Goal: Information Seeking & Learning: Find specific page/section

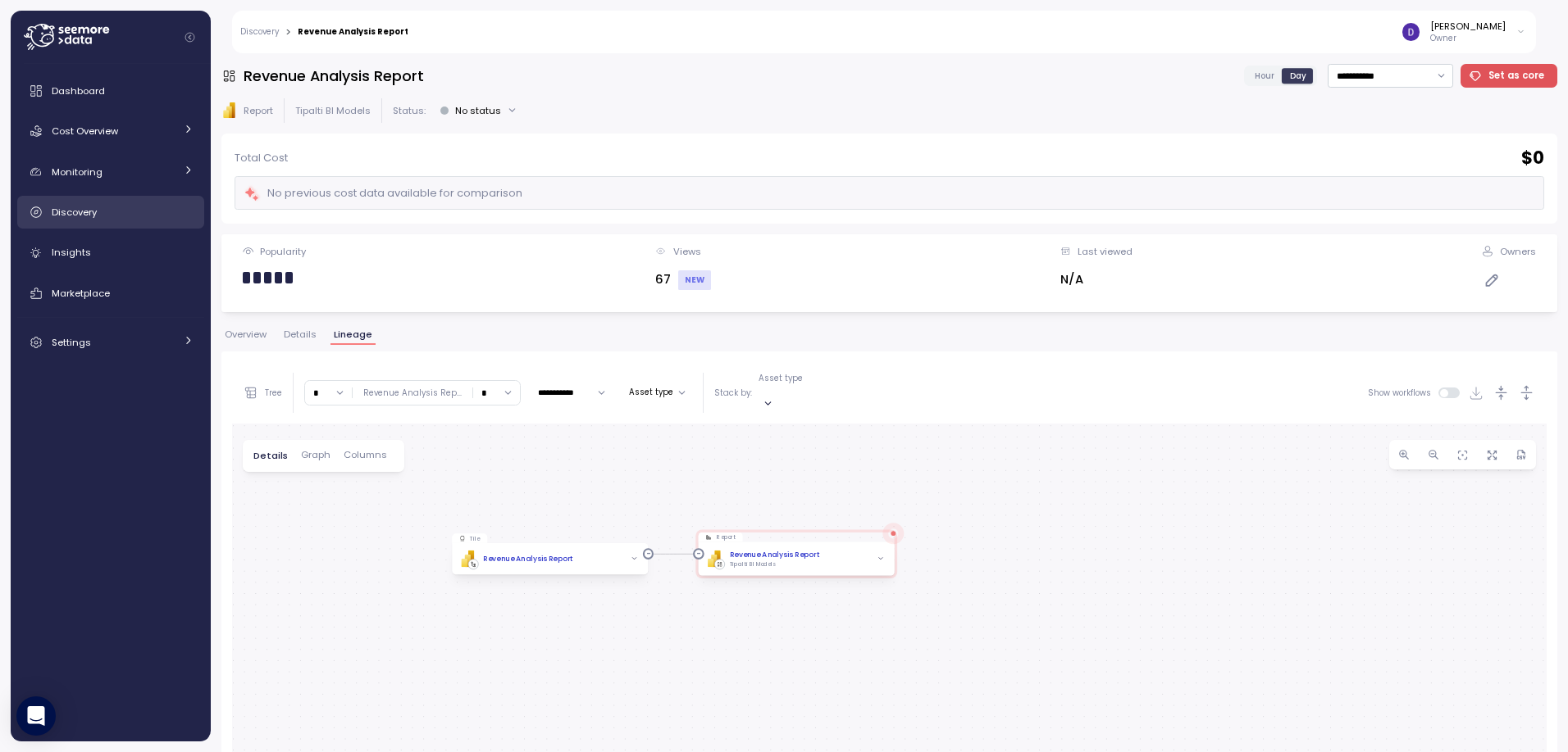
click at [69, 215] on span "Discovery" at bounding box center [74, 212] width 45 height 13
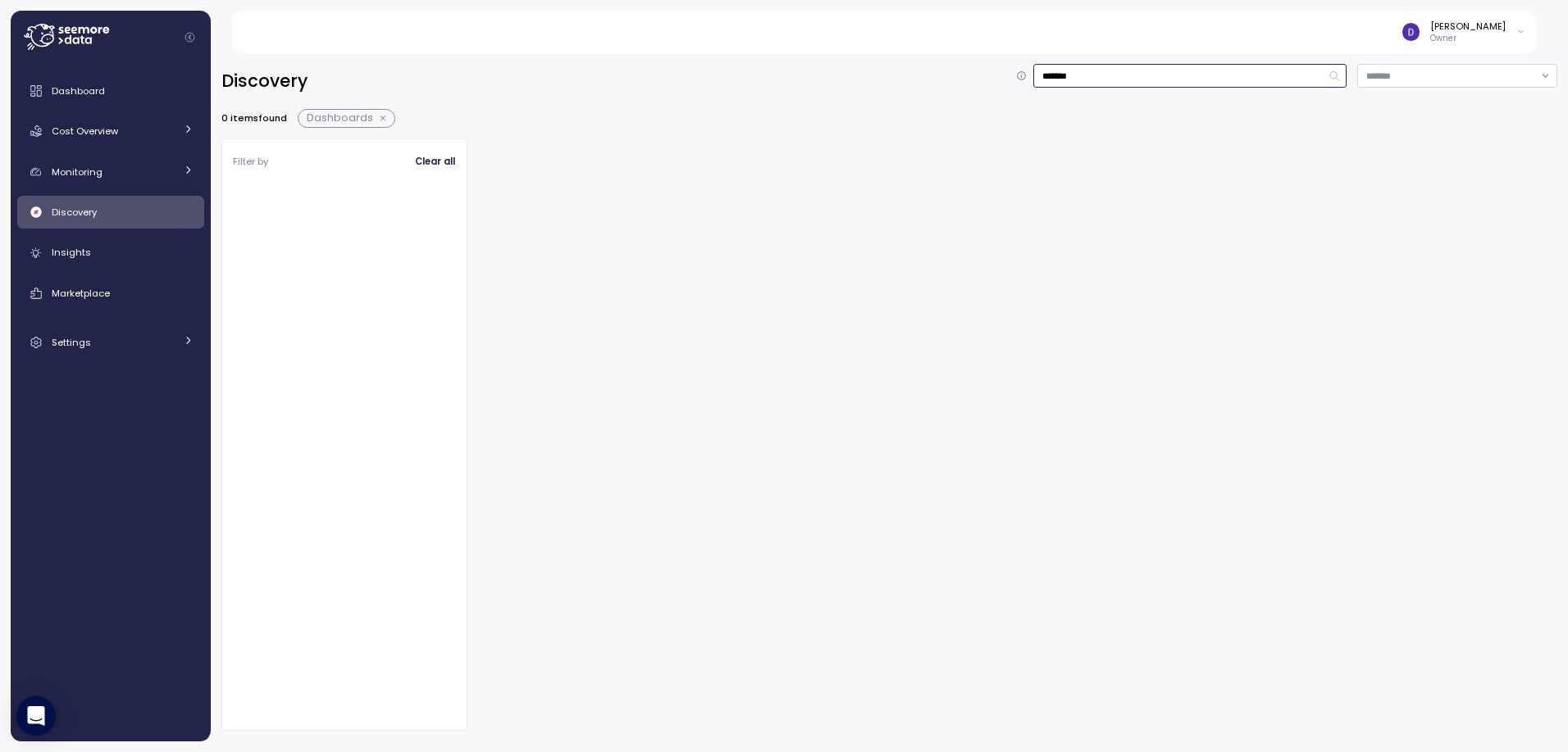
click at [1072, 77] on input "*******" at bounding box center [1190, 76] width 314 height 24
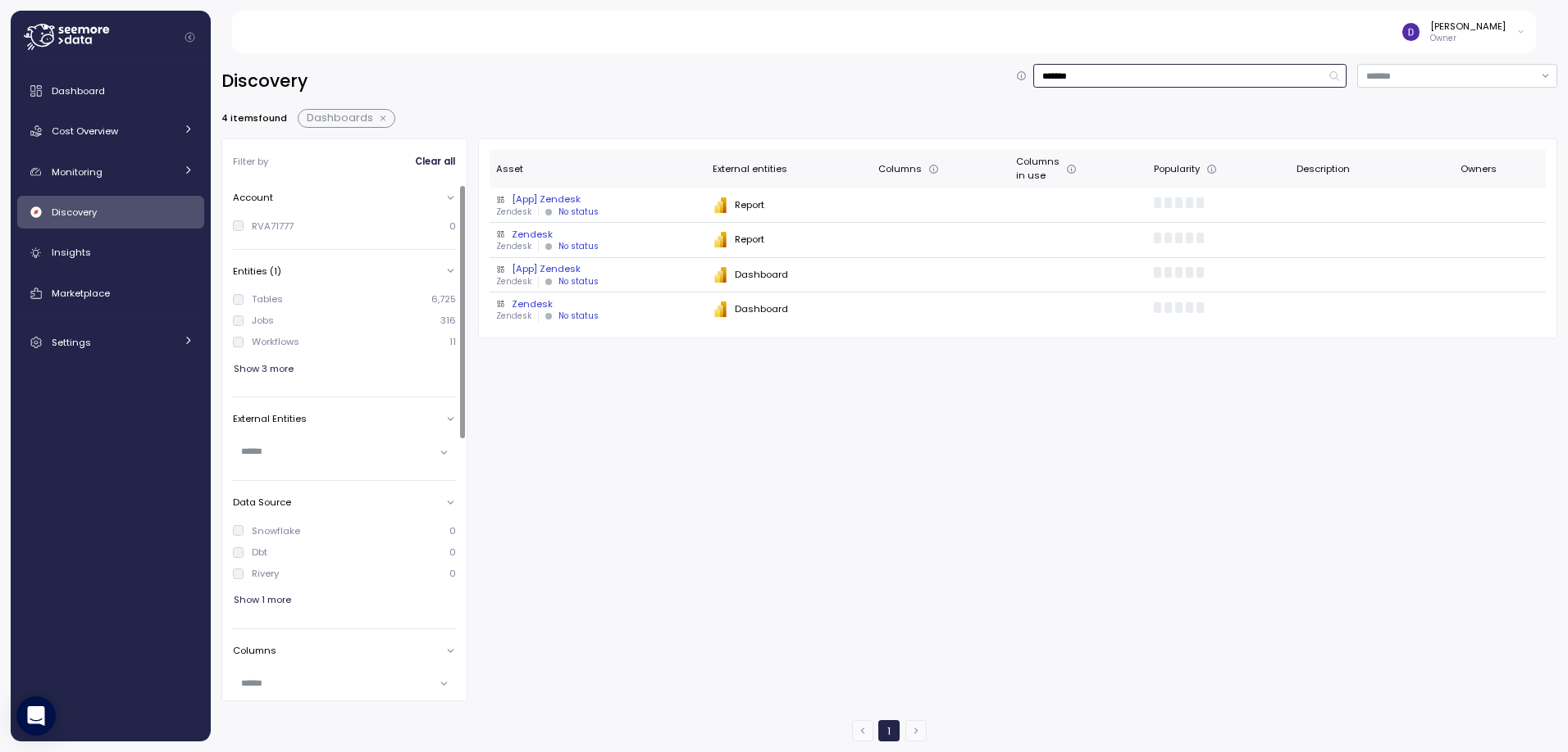
type input "*******"
click at [749, 206] on div "PBI Logo Created with Sketch. Report" at bounding box center [789, 206] width 152 height 17
